Goal: Task Accomplishment & Management: Complete application form

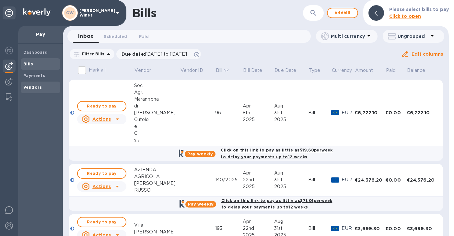
click at [34, 87] on b "Vendors" at bounding box center [32, 87] width 19 height 5
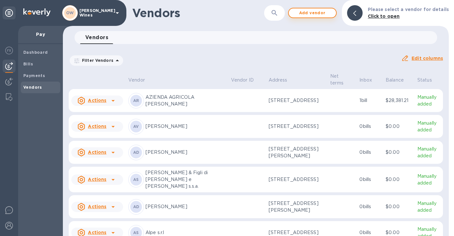
click at [308, 15] on span "Add vendor" at bounding box center [312, 13] width 37 height 8
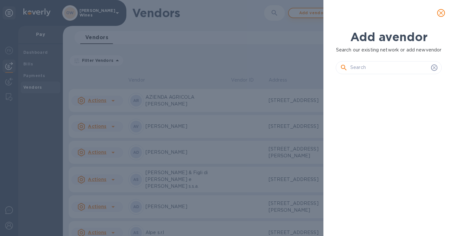
scroll to position [128, 108]
click at [378, 73] on input "text" at bounding box center [389, 68] width 78 height 10
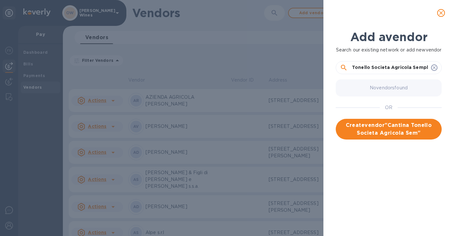
scroll to position [0, 21]
type input "Cantina Tonello Societa Agricola Semplice"
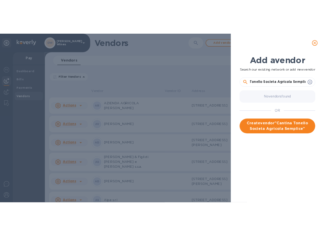
scroll to position [0, 0]
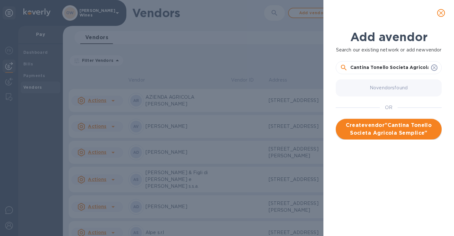
click at [405, 137] on span "Create vendor " Cantina Tonello Societa Agricola Semplice "" at bounding box center [389, 129] width 96 height 16
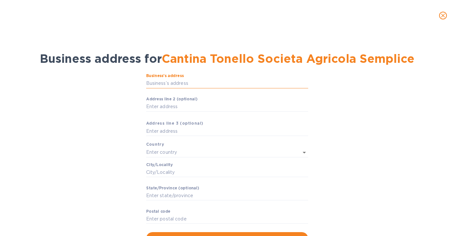
click at [175, 83] on input "Business’s аddress" at bounding box center [227, 84] width 162 height 10
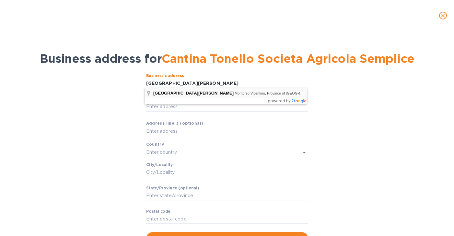
type input "[GEOGRAPHIC_DATA][PERSON_NAME]"
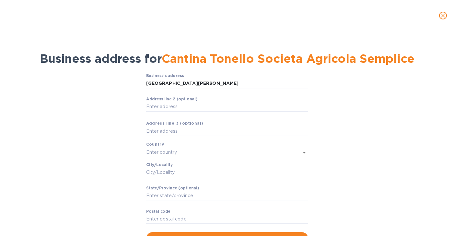
type input "[GEOGRAPHIC_DATA]"
type input "36050"
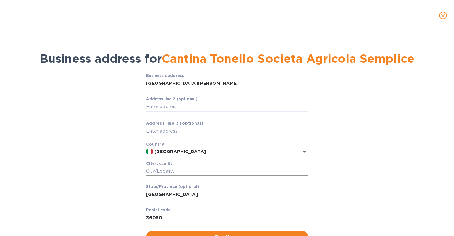
click at [185, 170] on input "Сity/Locаlity" at bounding box center [227, 171] width 162 height 10
type input "Montorso"
click at [197, 82] on input "[GEOGRAPHIC_DATA][PERSON_NAME]" at bounding box center [227, 84] width 162 height 10
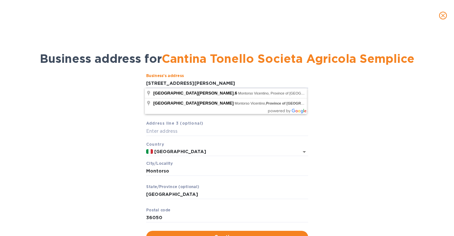
type input "6 [GEOGRAPHIC_DATA][PERSON_NAME]"
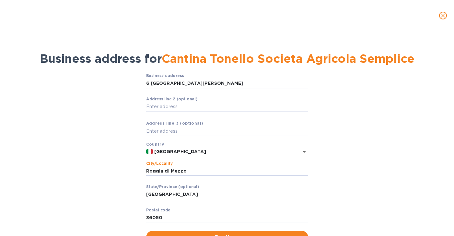
drag, startPoint x: 189, startPoint y: 171, endPoint x: 133, endPoint y: 167, distance: 56.5
click at [133, 167] on div "Business’s аddress 6 Via [PERSON_NAME] ​ Аddress line 2 (optional) ​ Аddress li…" at bounding box center [226, 159] width 437 height 178
type input "[PERSON_NAME]"
click at [262, 195] on input "[GEOGRAPHIC_DATA]" at bounding box center [227, 195] width 162 height 10
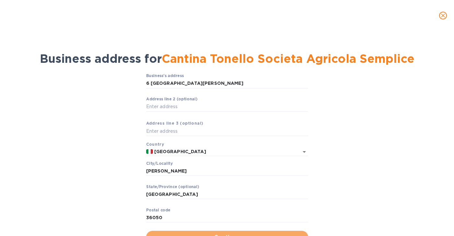
click at [253, 234] on span "Continue" at bounding box center [227, 237] width 152 height 8
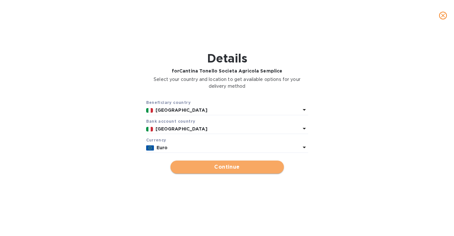
click at [263, 165] on span "Continue" at bounding box center [226, 167] width 103 height 8
type input "Cantina Tonello Societa Agricola Semplice"
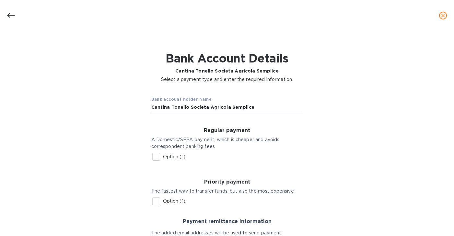
click at [154, 159] on input "Option (1)" at bounding box center [156, 157] width 14 height 14
checkbox input "true"
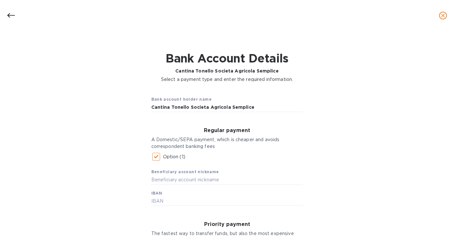
click at [170, 196] on div "Beneficiary account nickname IBAN" at bounding box center [227, 185] width 152 height 42
click at [169, 198] on input "text" at bounding box center [227, 202] width 152 height 10
click at [452, 27] on div at bounding box center [227, 15] width 454 height 31
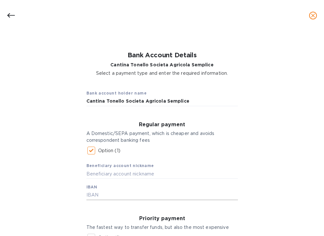
click at [106, 197] on input "text" at bounding box center [162, 195] width 152 height 10
type input "[FINANCIAL_ID]"
click at [106, 176] on input "text" at bounding box center [162, 174] width 152 height 10
type input "Tonello 2025"
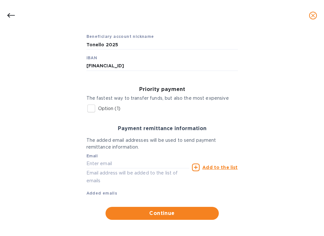
scroll to position [133, 0]
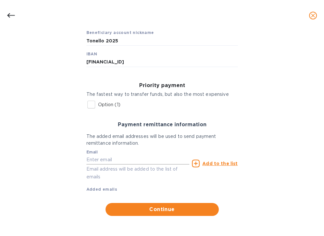
click at [149, 159] on input "text" at bounding box center [137, 160] width 103 height 10
click at [105, 159] on input "text" at bounding box center [137, 160] width 103 height 10
paste input "[EMAIL_ADDRESS][DOMAIN_NAME]"
type input "[EMAIL_ADDRESS][DOMAIN_NAME]"
click at [211, 163] on u "Add to the list" at bounding box center [219, 163] width 35 height 5
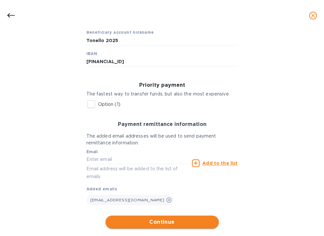
click at [165, 221] on span "Continue" at bounding box center [162, 222] width 103 height 8
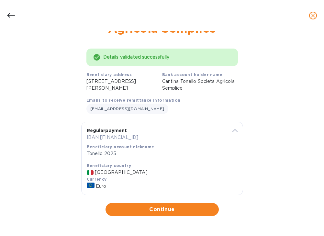
scroll to position [44, 0]
click at [313, 16] on icon "close" at bounding box center [313, 16] width 4 height 4
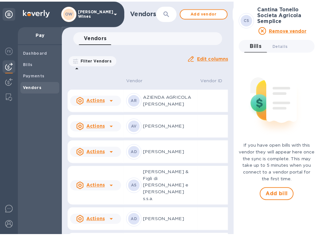
scroll to position [0, 0]
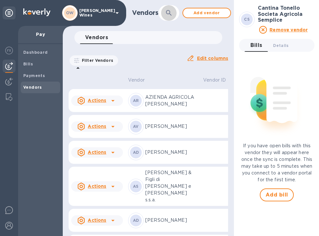
click at [164, 17] on button "button" at bounding box center [169, 13] width 16 height 16
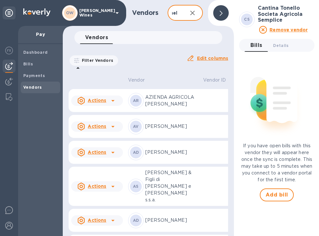
scroll to position [0, 11]
type input "tonello"
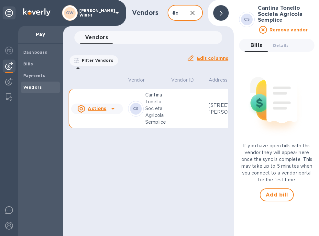
click at [229, 14] on div at bounding box center [221, 13] width 21 height 21
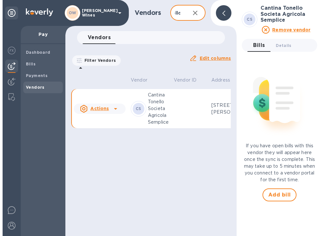
scroll to position [0, 0]
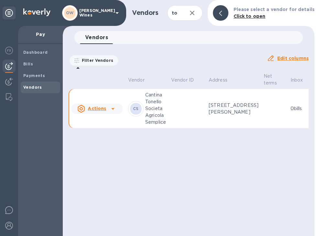
click at [115, 113] on icon at bounding box center [113, 109] width 8 height 8
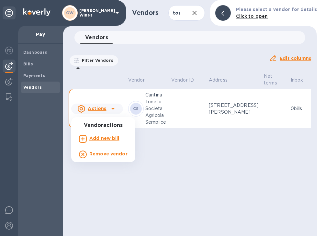
click at [106, 140] on b "Add new bill" at bounding box center [104, 138] width 30 height 5
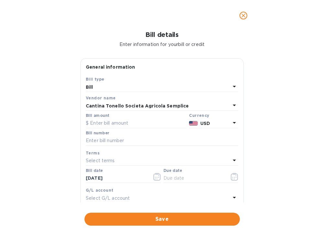
click at [232, 124] on icon at bounding box center [235, 123] width 8 height 8
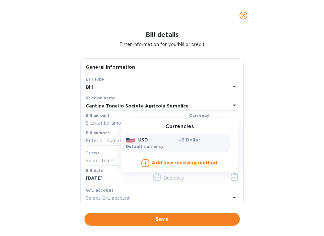
click at [140, 142] on p "USD" at bounding box center [143, 140] width 10 height 6
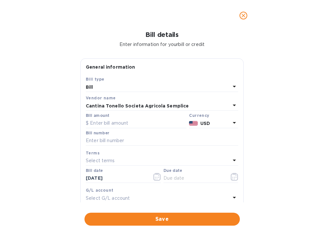
click at [231, 123] on icon at bounding box center [235, 123] width 8 height 8
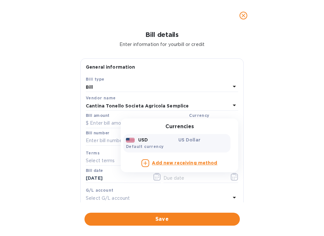
click at [168, 137] on div "USD" at bounding box center [151, 139] width 52 height 9
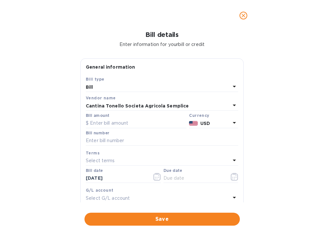
click at [201, 125] on b "USD" at bounding box center [205, 123] width 10 height 5
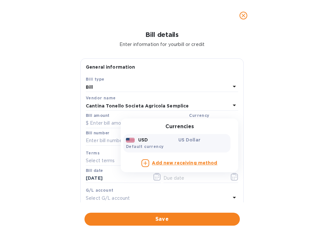
click at [186, 164] on b "Add new receiving method" at bounding box center [184, 162] width 65 height 5
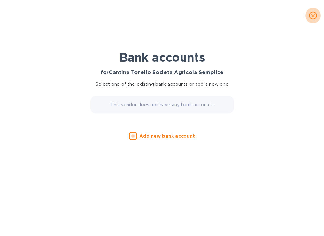
click at [314, 16] on icon "close" at bounding box center [313, 15] width 6 height 6
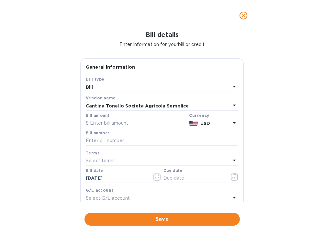
click at [241, 16] on icon "close" at bounding box center [243, 15] width 6 height 6
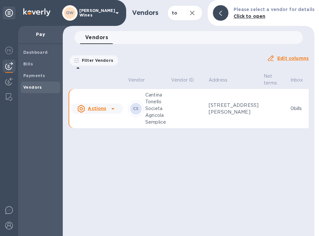
click at [156, 108] on p "Cantina Tonello Societa Agricola Semplice" at bounding box center [155, 109] width 21 height 34
click at [151, 114] on p "Cantina Tonello Societa Agricola Semplice" at bounding box center [155, 109] width 21 height 34
click at [259, 17] on b "Click to open" at bounding box center [250, 16] width 32 height 5
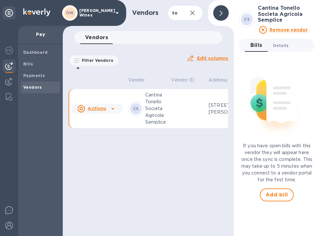
click at [283, 48] on span "Details 0" at bounding box center [281, 45] width 16 height 7
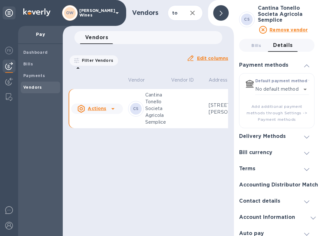
click at [303, 140] on div "Delivery Methods" at bounding box center [276, 136] width 75 height 16
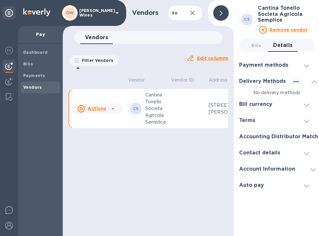
click at [306, 88] on div "Delivery Methods" at bounding box center [276, 81] width 75 height 16
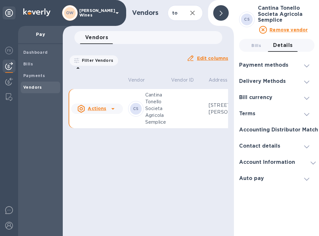
click at [310, 80] on div at bounding box center [307, 81] width 16 height 6
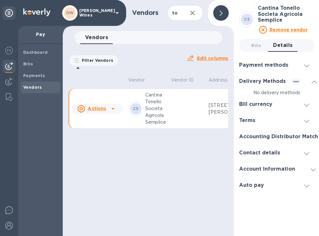
click at [308, 66] on icon at bounding box center [306, 65] width 5 height 3
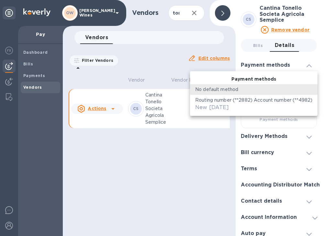
click at [303, 89] on body "OW [PERSON_NAME] Wines Pay Dashboard Bills Payments Vendors Vendors tonello ​ A…" at bounding box center [162, 118] width 324 height 236
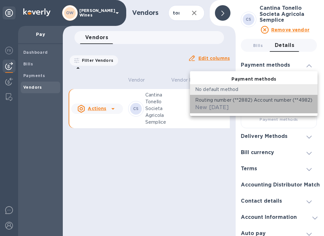
click at [283, 103] on p "Routing number (**2882) Account number (**4982)" at bounding box center [253, 100] width 117 height 7
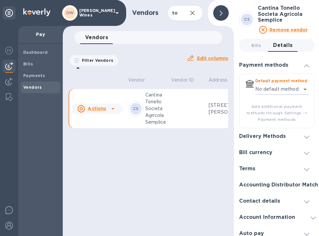
type input "6321321141412400752202779115600016"
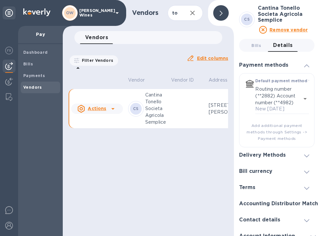
click at [278, 157] on h3 "Delivery Methods" at bounding box center [262, 155] width 47 height 6
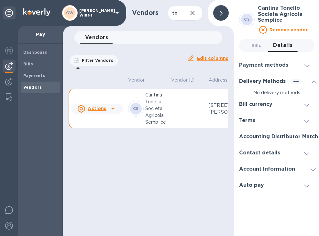
click at [298, 92] on p "No delivery methods" at bounding box center [276, 92] width 75 height 7
click at [297, 83] on icon "button" at bounding box center [296, 82] width 8 height 8
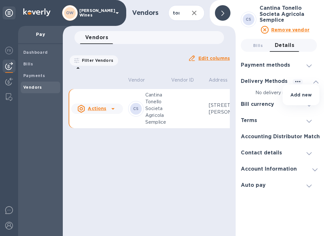
click at [298, 96] on p "Add new" at bounding box center [300, 95] width 21 height 6
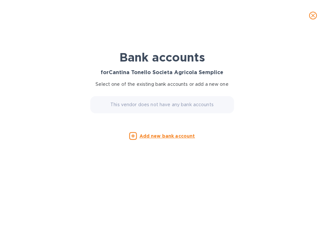
click at [172, 136] on u "Add new bank account" at bounding box center [168, 135] width 56 height 5
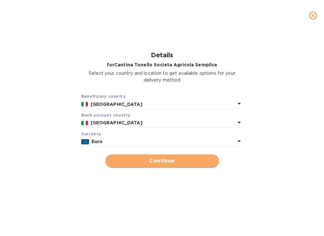
click at [187, 160] on span "Continue" at bounding box center [162, 161] width 103 height 8
type input "Cantina Tonello Societa Agricola Semplice"
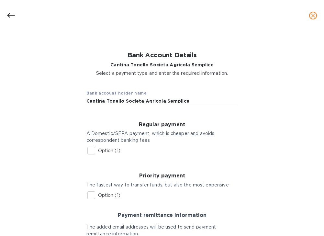
click at [91, 150] on input "Option (1)" at bounding box center [92, 151] width 14 height 14
checkbox input "true"
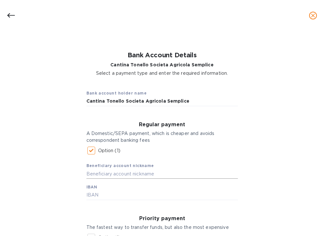
click at [151, 169] on input "text" at bounding box center [162, 174] width 152 height 10
type input "Tonello"
click at [119, 192] on input "text" at bounding box center [162, 195] width 152 height 10
click at [117, 197] on input "text" at bounding box center [162, 195] width 152 height 10
type input "[FINANCIAL_ID]"
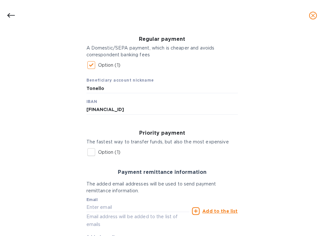
scroll to position [133, 0]
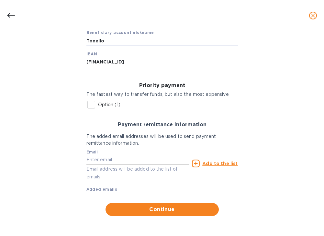
click at [171, 161] on input "text" at bounding box center [137, 160] width 103 height 10
paste input "[EMAIL_ADDRESS][DOMAIN_NAME]"
type input "[EMAIL_ADDRESS][DOMAIN_NAME]"
click at [211, 163] on u "Add to the list" at bounding box center [219, 163] width 35 height 5
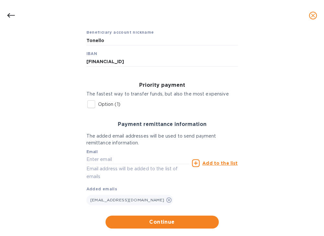
scroll to position [146, 0]
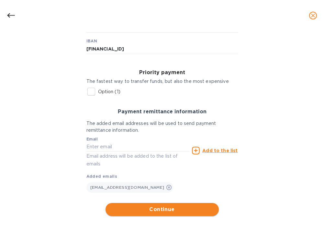
click at [186, 210] on span "Continue" at bounding box center [162, 210] width 103 height 8
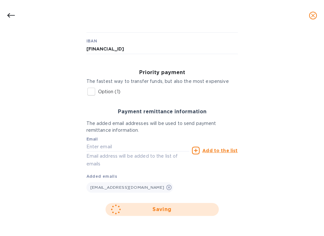
scroll to position [44, 0]
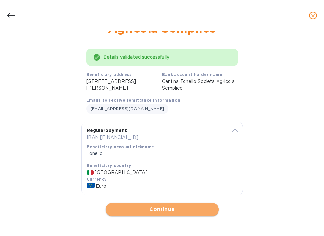
click at [184, 208] on span "Continue" at bounding box center [162, 210] width 103 height 8
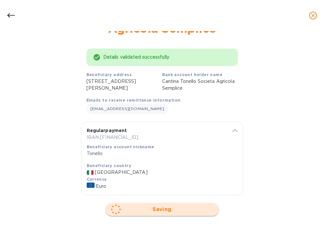
scroll to position [0, 0]
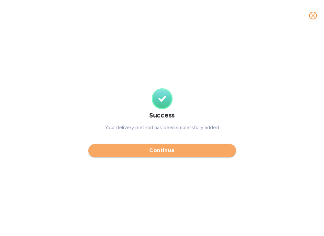
click at [190, 152] on span "Continue" at bounding box center [162, 151] width 137 height 8
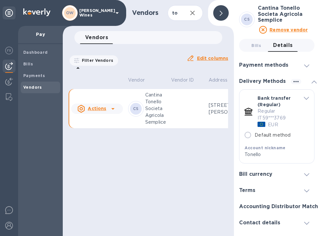
click at [115, 109] on icon at bounding box center [113, 109] width 8 height 8
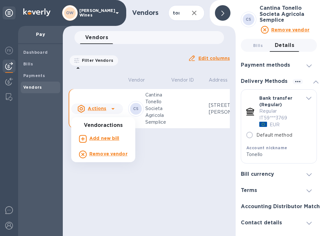
click at [107, 140] on b "Add new bill" at bounding box center [104, 138] width 30 height 5
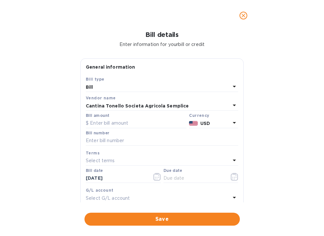
click at [233, 123] on icon at bounding box center [235, 123] width 8 height 8
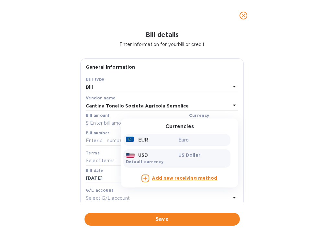
click at [152, 141] on div "EUR" at bounding box center [151, 139] width 52 height 9
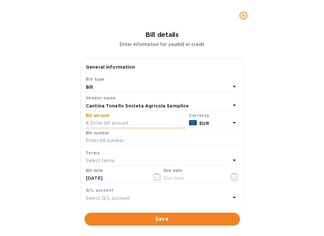
click at [141, 123] on input "text" at bounding box center [136, 124] width 101 height 10
type input "9,933.52"
click at [136, 143] on input "text" at bounding box center [162, 141] width 152 height 10
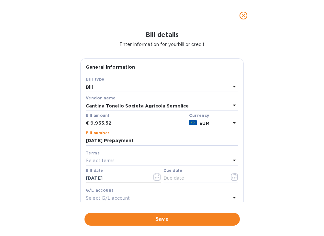
type input "[DATE] Prepayment"
click at [158, 180] on icon "button" at bounding box center [156, 177] width 7 height 8
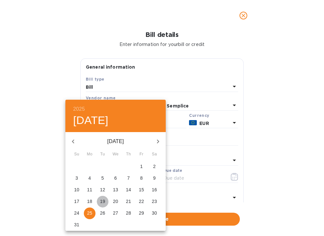
click at [101, 201] on p "19" at bounding box center [102, 201] width 5 height 6
type input "[DATE]"
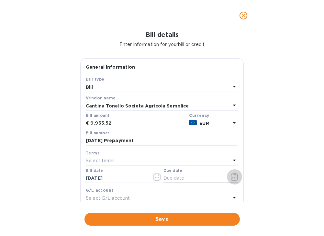
click at [231, 180] on icon "button" at bounding box center [234, 177] width 7 height 8
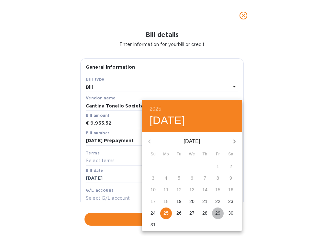
click at [220, 212] on p "29" at bounding box center [217, 213] width 5 height 6
type input "[DATE]"
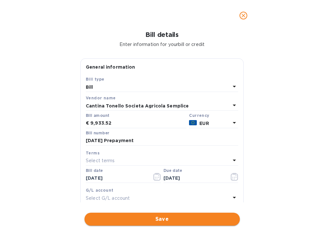
click at [177, 219] on span "Save" at bounding box center [162, 219] width 145 height 8
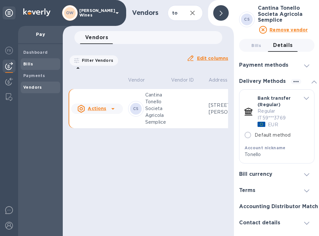
click at [32, 59] on div "Bills" at bounding box center [41, 64] width 40 height 12
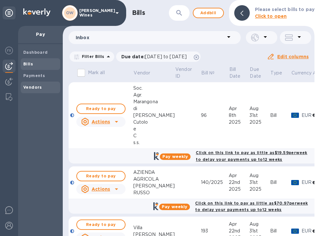
click at [36, 88] on b "Vendors" at bounding box center [32, 87] width 19 height 5
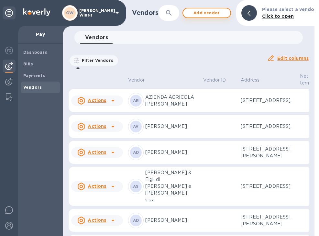
click at [200, 14] on span "Add vendor" at bounding box center [206, 13] width 37 height 8
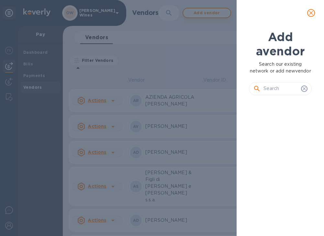
scroll to position [107, 65]
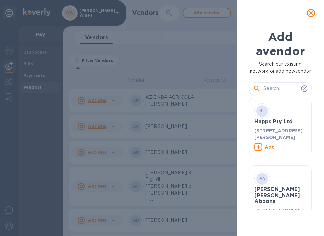
click at [265, 94] on input "text" at bounding box center [281, 89] width 35 height 10
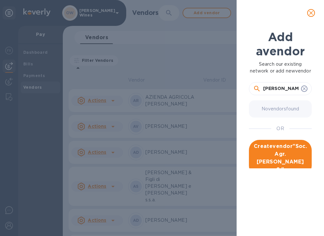
scroll to position [0, 26]
type input "Soc. Agr. [PERSON_NAME] S.S. Di [PERSON_NAME] E [PERSON_NAME]"
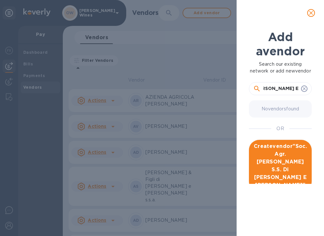
click at [287, 164] on span "Create vendor " Soc. Agr. [PERSON_NAME] S.S. Di [PERSON_NAME] E [PERSON_NAME] "" at bounding box center [280, 165] width 52 height 47
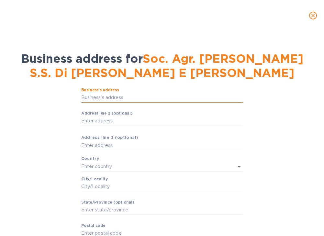
click at [132, 96] on input "Business’s аddress" at bounding box center [162, 98] width 162 height 10
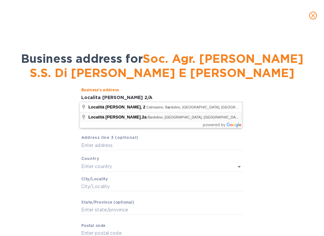
type input "2a Località [PERSON_NAME]"
type input "[GEOGRAPHIC_DATA]"
type input "Calmasino"
type input "[GEOGRAPHIC_DATA]"
type input "37011"
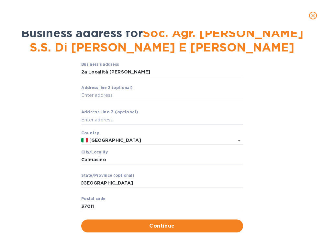
scroll to position [41, 0]
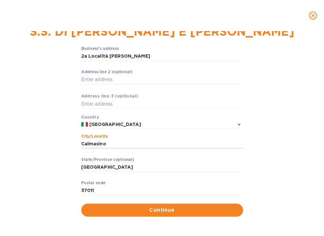
drag, startPoint x: 112, startPoint y: 145, endPoint x: 71, endPoint y: 147, distance: 41.2
click at [70, 147] on div "Business’s аddress 2a Località [PERSON_NAME] ​ Аddress line 2 (optional) ​ Аddr…" at bounding box center [161, 131] width 307 height 178
type input "C"
type input "Bardolino"
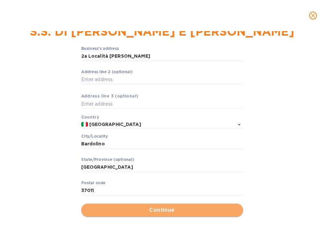
click at [128, 213] on span "Continue" at bounding box center [162, 210] width 152 height 8
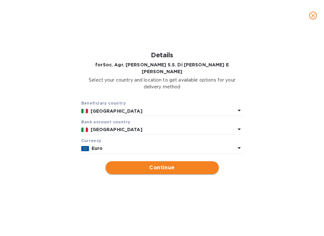
click at [135, 164] on span "Continue" at bounding box center [162, 168] width 103 height 8
type input "Soc. Agr. [PERSON_NAME] S.S. Di [PERSON_NAME] E [PERSON_NAME]"
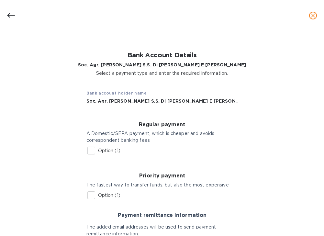
click at [93, 151] on input "Option (1)" at bounding box center [92, 151] width 14 height 14
checkbox input "true"
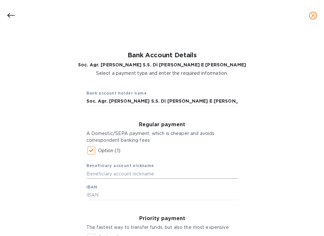
click at [120, 174] on input "text" at bounding box center [162, 174] width 152 height 10
type input "[PERSON_NAME] 2025"
click at [105, 192] on input "text" at bounding box center [162, 195] width 152 height 10
type input "[FINANCIAL_ID]"
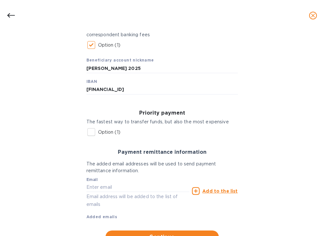
scroll to position [133, 0]
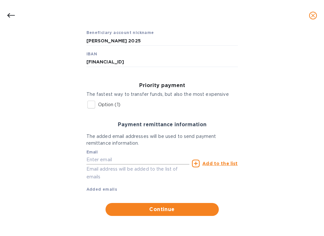
click at [161, 156] on input "text" at bounding box center [137, 160] width 103 height 10
paste input "[EMAIL_ADDRESS][DOMAIN_NAME]"
type input "[EMAIL_ADDRESS][DOMAIN_NAME]"
click at [221, 164] on u "Add to the list" at bounding box center [219, 163] width 35 height 5
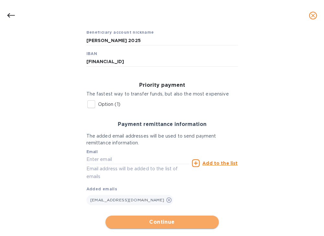
click at [158, 225] on span "Continue" at bounding box center [162, 222] width 103 height 8
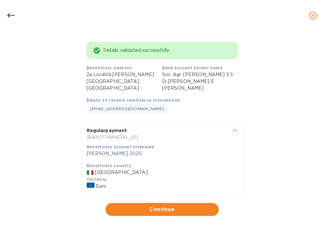
scroll to position [44, 0]
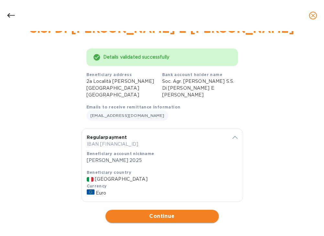
click at [188, 212] on span "Continue" at bounding box center [162, 216] width 103 height 8
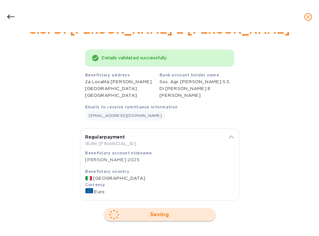
scroll to position [0, 0]
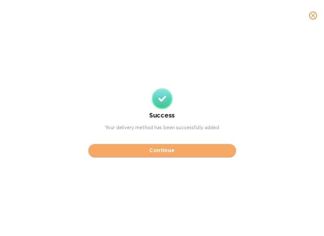
click at [181, 151] on span "Continue" at bounding box center [162, 151] width 137 height 8
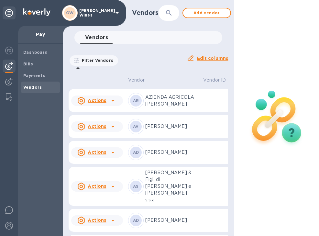
click at [167, 14] on icon "button" at bounding box center [169, 13] width 8 height 8
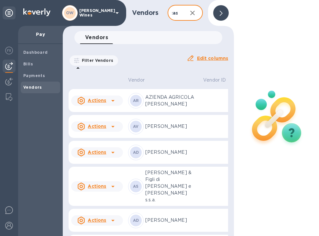
scroll to position [0, 5]
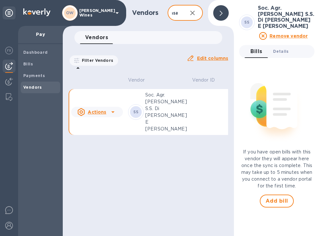
type input "casa"
click at [279, 48] on span "Details 0" at bounding box center [281, 51] width 16 height 7
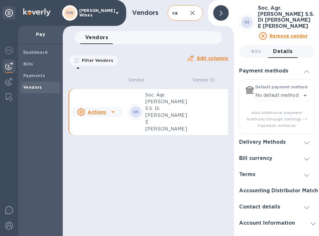
click at [277, 142] on h3 "Delivery Methods" at bounding box center [262, 142] width 47 height 6
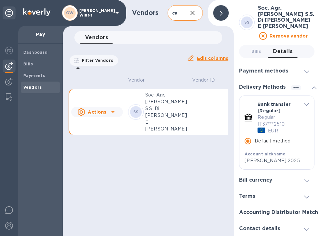
click at [112, 113] on icon at bounding box center [113, 112] width 8 height 8
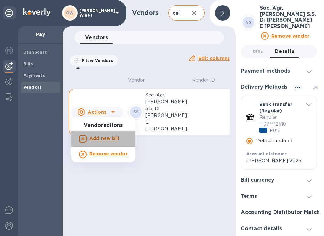
click at [106, 140] on b "Add new bill" at bounding box center [104, 138] width 30 height 5
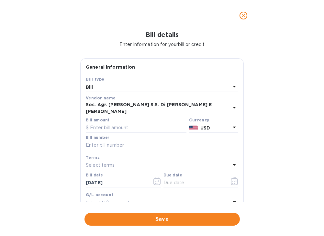
click at [233, 127] on icon at bounding box center [234, 128] width 3 height 2
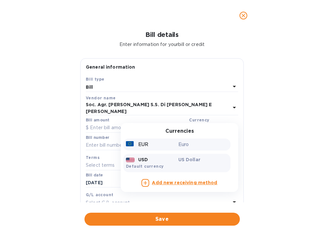
click at [156, 140] on div "EUR" at bounding box center [151, 144] width 52 height 9
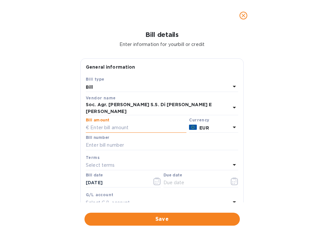
click at [133, 124] on input "text" at bounding box center [136, 128] width 101 height 10
type input "2,517.12"
click at [118, 141] on input "text" at bounding box center [162, 146] width 152 height 10
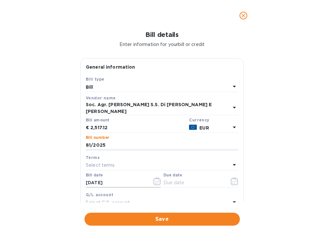
type input "81/2025"
click at [156, 179] on icon "button" at bounding box center [156, 181] width 7 height 8
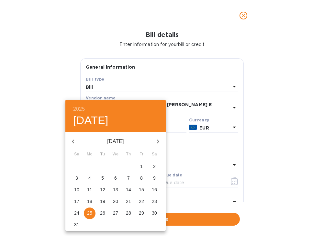
click at [140, 201] on p "22" at bounding box center [141, 201] width 5 height 6
type input "[DATE]"
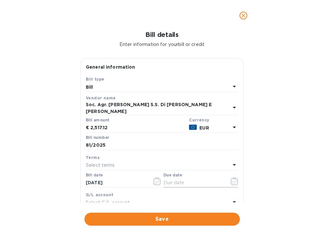
click at [231, 177] on icon "button" at bounding box center [234, 181] width 7 height 8
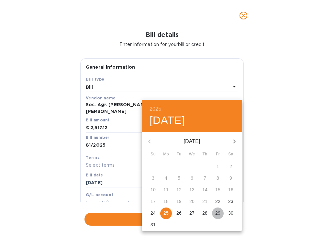
click at [219, 213] on p "29" at bounding box center [217, 213] width 5 height 6
type input "[DATE]"
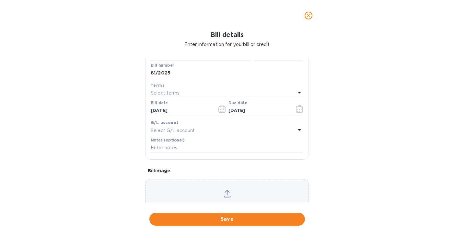
scroll to position [99, 0]
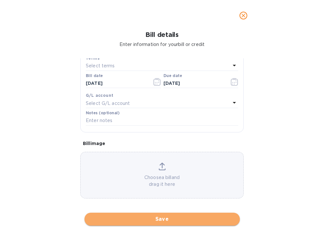
click at [181, 219] on span "Save" at bounding box center [162, 219] width 145 height 8
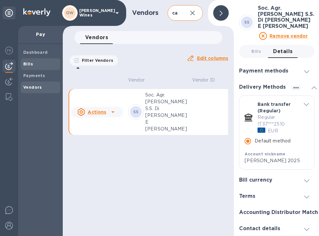
click at [26, 64] on b "Bills" at bounding box center [28, 64] width 10 height 5
